Goal: Check status: Check status

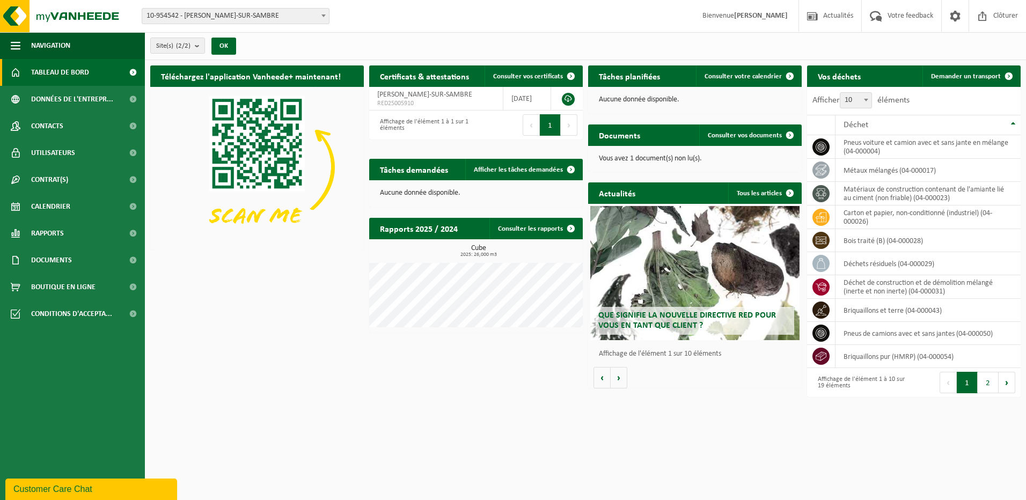
click at [324, 14] on span at bounding box center [323, 16] width 11 height 14
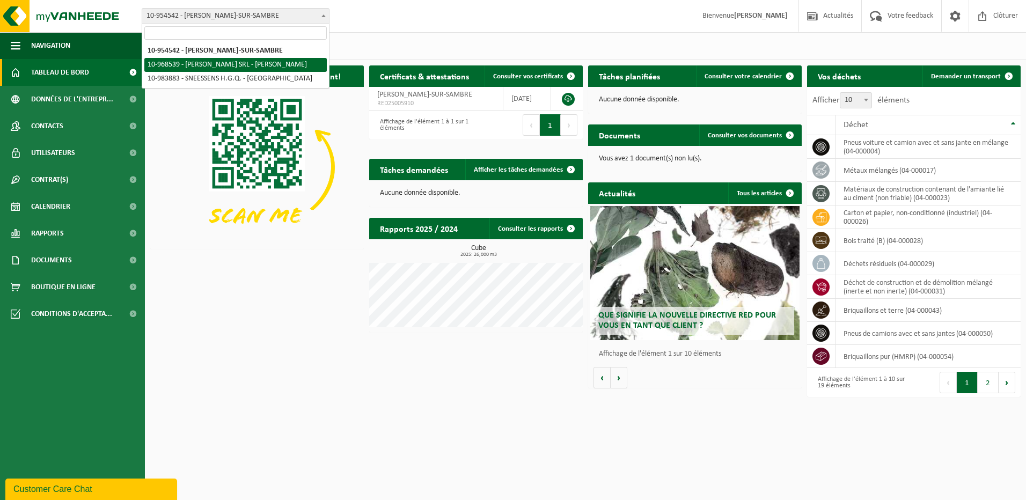
select select "154336"
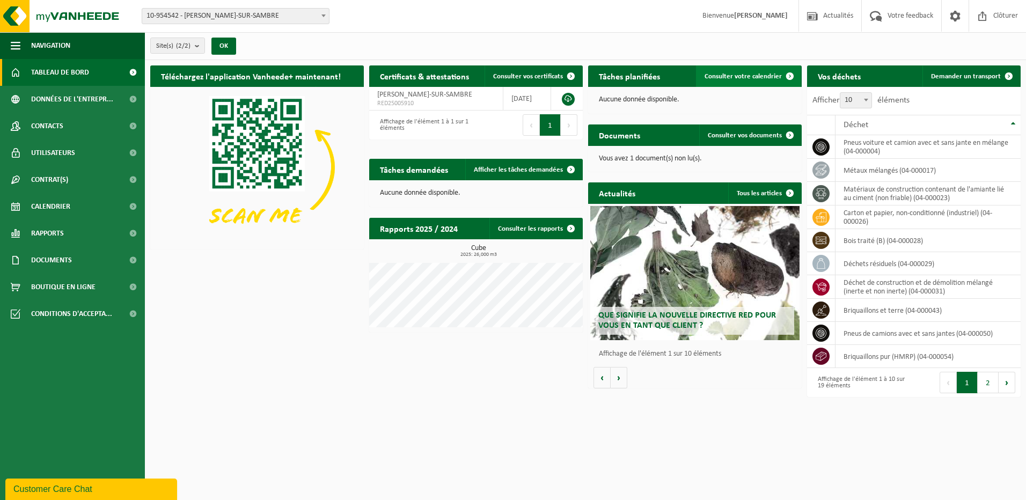
click at [740, 74] on span "Consulter votre calendrier" at bounding box center [742, 76] width 77 height 7
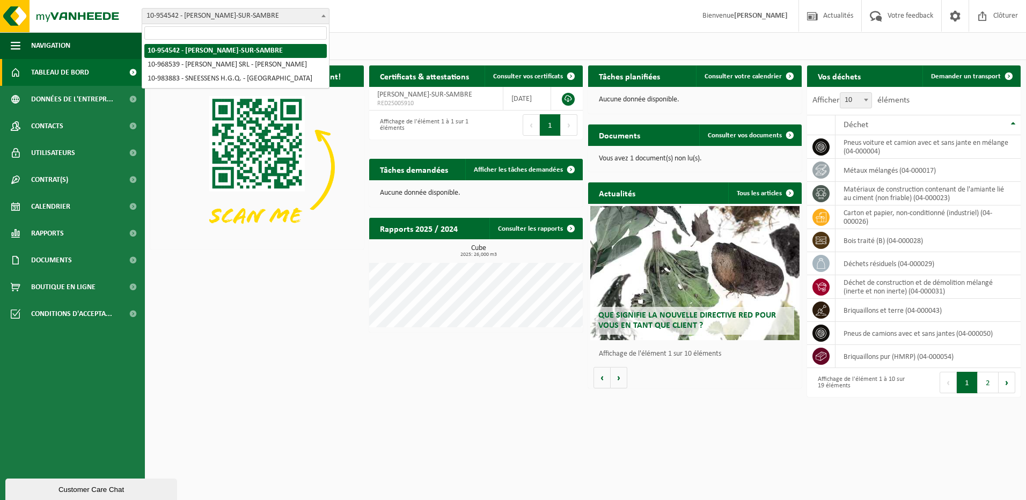
click at [325, 14] on b at bounding box center [323, 15] width 4 height 3
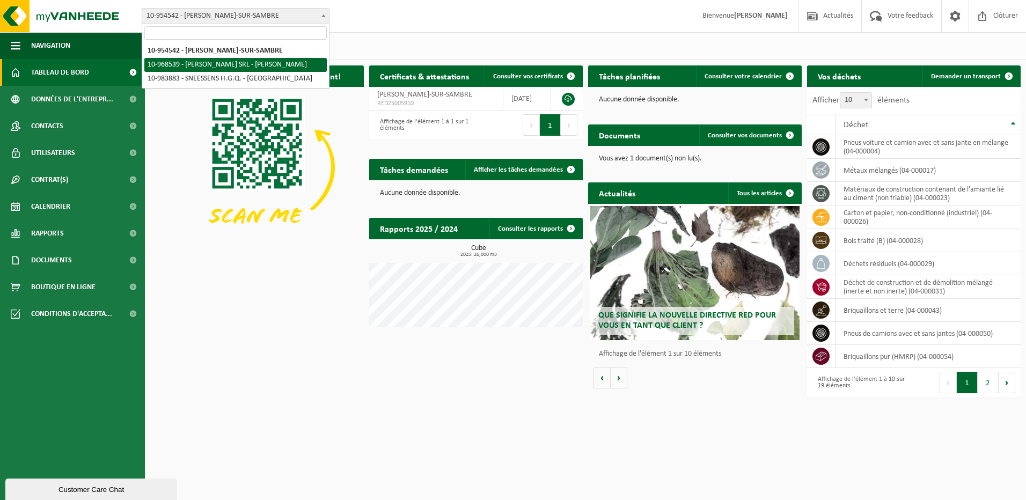
select select "154336"
